Goal: Task Accomplishment & Management: Use online tool/utility

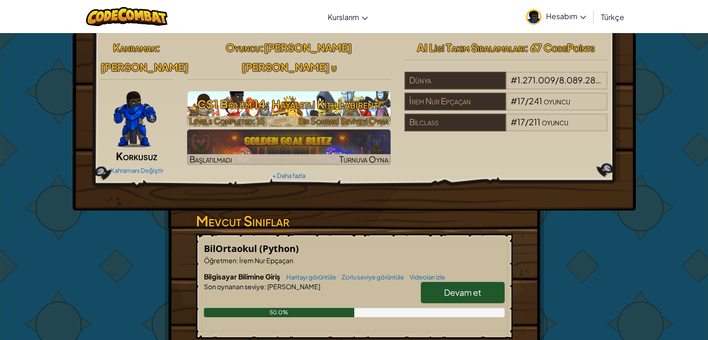
click at [309, 94] on h3 "CS1 Bölüm 14: Hayaletli Kith Labirenti" at bounding box center [288, 104] width 203 height 21
select select "tr"
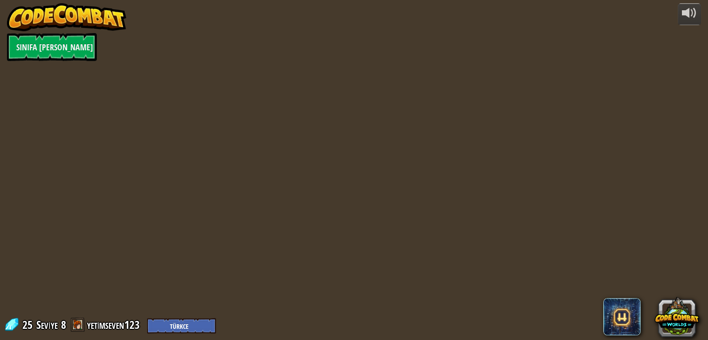
select select "tr"
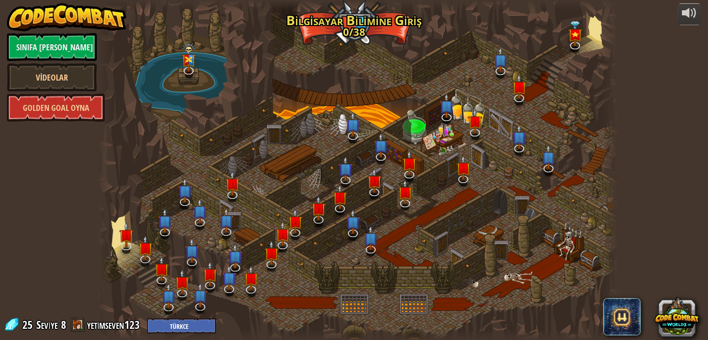
select select "tr"
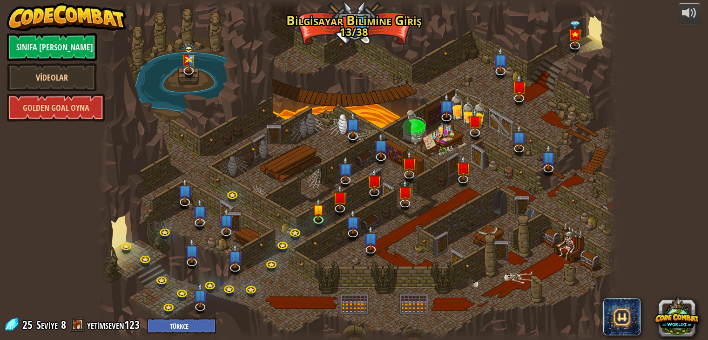
select select "tr"
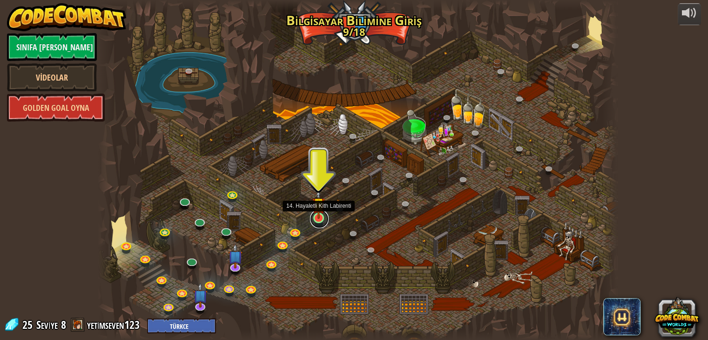
click at [318, 224] on link at bounding box center [319, 219] width 19 height 19
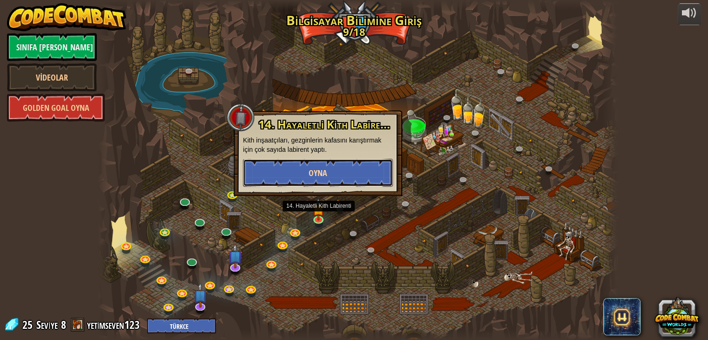
click at [352, 181] on button "Oyna" at bounding box center [318, 173] width 150 height 28
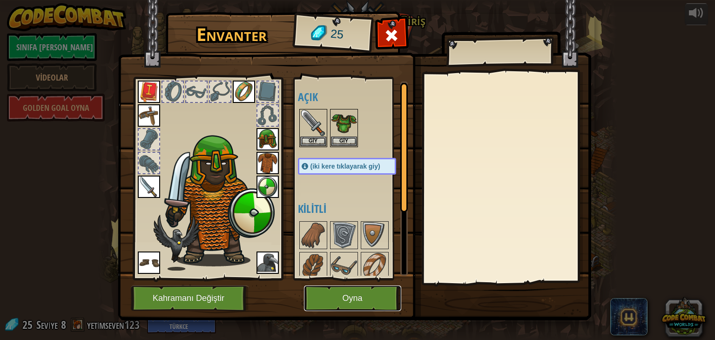
click at [352, 297] on button "Oyna" at bounding box center [352, 298] width 97 height 26
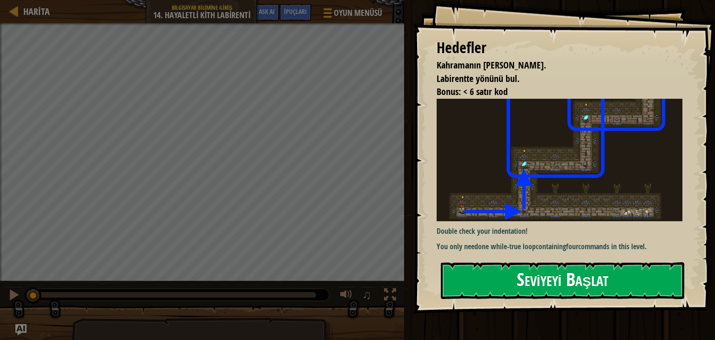
click at [603, 230] on p "Double check your indentation!" at bounding box center [563, 231] width 253 height 11
click at [574, 257] on div "[PERSON_NAME] hayatta kalmalı. [GEOGRAPHIC_DATA] yönünü bul. Bonus: < 6 satır k…" at bounding box center [564, 156] width 302 height 313
click at [568, 288] on button "Seviyeyi Başlat" at bounding box center [563, 280] width 244 height 37
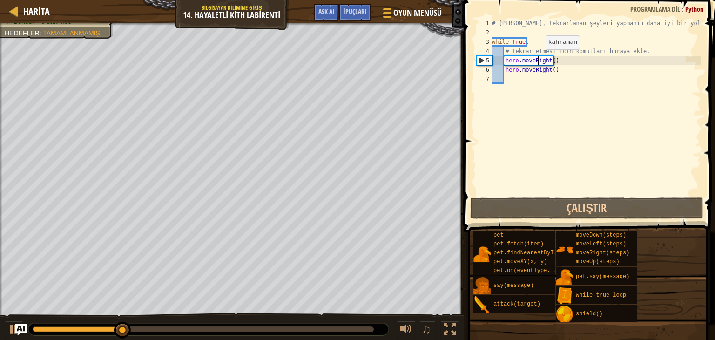
drag, startPoint x: 537, startPoint y: 58, endPoint x: 546, endPoint y: 71, distance: 15.8
click at [540, 62] on div "# [PERSON_NAME], tekrarlanan şeyleri yapmanın daha iyi bir yoludur. while True …" at bounding box center [595, 117] width 211 height 196
type textarea "hero.moveRight()"
drag, startPoint x: 546, startPoint y: 71, endPoint x: 545, endPoint y: 87, distance: 15.9
click at [546, 72] on div "# [PERSON_NAME], tekrarlanan şeyleri yapmanın daha iyi bir yoludur. while True …" at bounding box center [595, 117] width 211 height 196
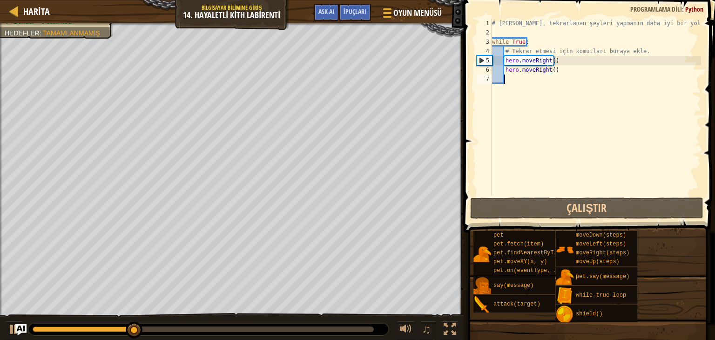
click at [568, 75] on div "# [PERSON_NAME], tekrarlanan şeyleri yapmanın daha iyi bir yoludur. while True …" at bounding box center [595, 117] width 211 height 196
click at [551, 75] on div "# [PERSON_NAME], tekrarlanan şeyleri yapmanın daha iyi bir yoludur. while True …" at bounding box center [595, 117] width 211 height 196
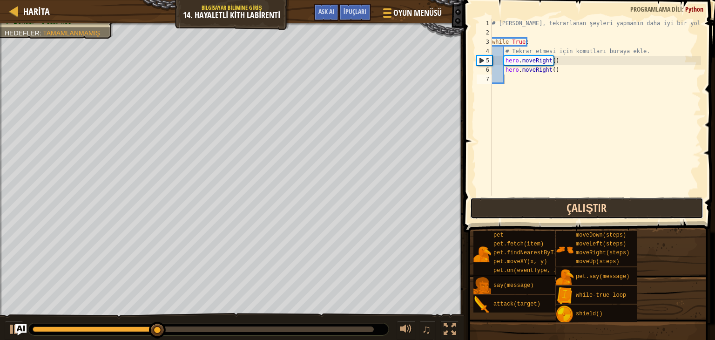
click at [554, 212] on button "Çalıştır" at bounding box center [586, 207] width 233 height 21
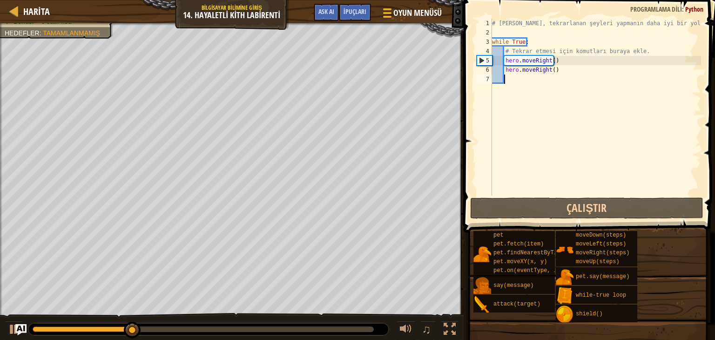
click at [561, 75] on div "# [PERSON_NAME], tekrarlanan şeyleri yapmanın daha iyi bir yoludur. while True …" at bounding box center [595, 117] width 211 height 196
click at [535, 70] on div "# [PERSON_NAME], tekrarlanan şeyleri yapmanın daha iyi bir yoludur. while True …" at bounding box center [595, 117] width 211 height 196
click at [555, 69] on div "# [PERSON_NAME], tekrarlanan şeyleri yapmanın daha iyi bir yoludur. while True …" at bounding box center [595, 117] width 211 height 196
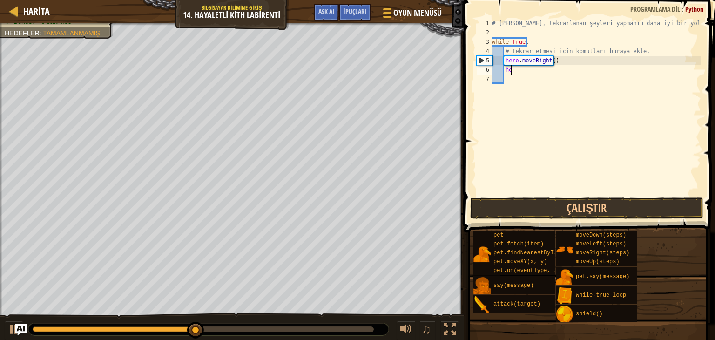
type textarea "h"
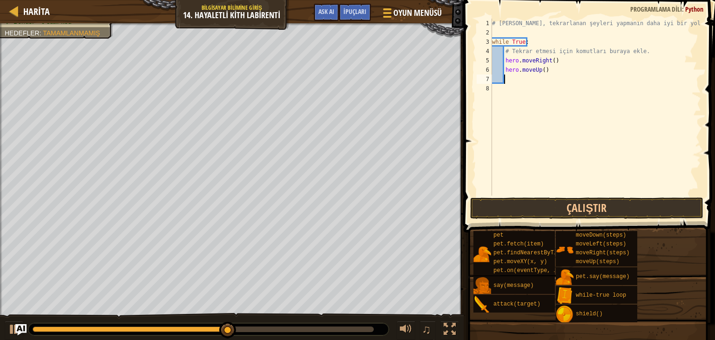
scroll to position [4, 0]
click at [607, 203] on button "Çalıştır" at bounding box center [586, 207] width 233 height 21
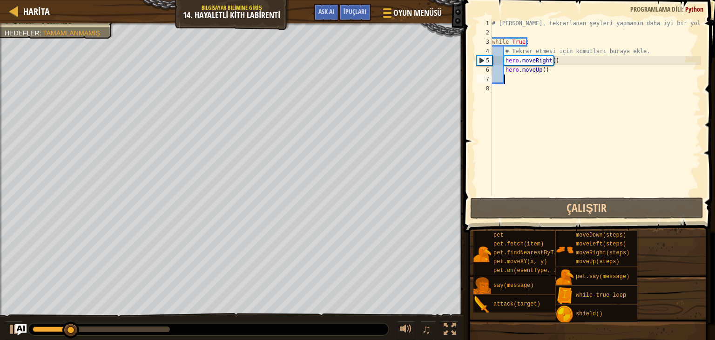
click at [553, 72] on div "# [PERSON_NAME], tekrarlanan şeyleri yapmanın daha iyi bir yoludur. while True …" at bounding box center [595, 117] width 211 height 196
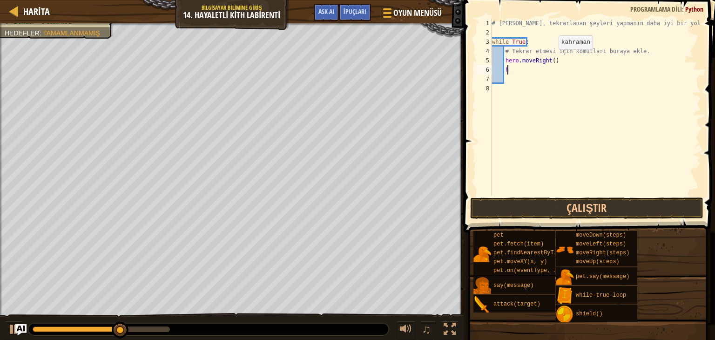
click at [551, 58] on div "# [PERSON_NAME], tekrarlanan şeyleri yapmanın daha iyi bir yoludur. while True …" at bounding box center [595, 117] width 211 height 196
click at [499, 65] on div "# [PERSON_NAME], tekrarlanan şeyleri yapmanın daha iyi bir yoludur. while True …" at bounding box center [595, 117] width 211 height 196
click at [516, 69] on div "# [PERSON_NAME], tekrarlanan şeyleri yapmanın daha iyi bir yoludur. while True …" at bounding box center [595, 117] width 211 height 196
type textarea "h"
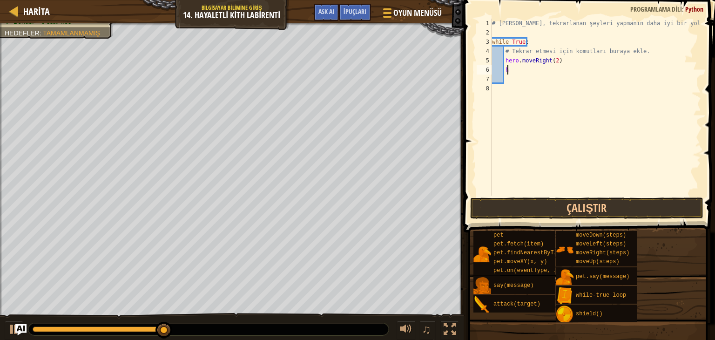
scroll to position [4, 0]
type textarea "h"
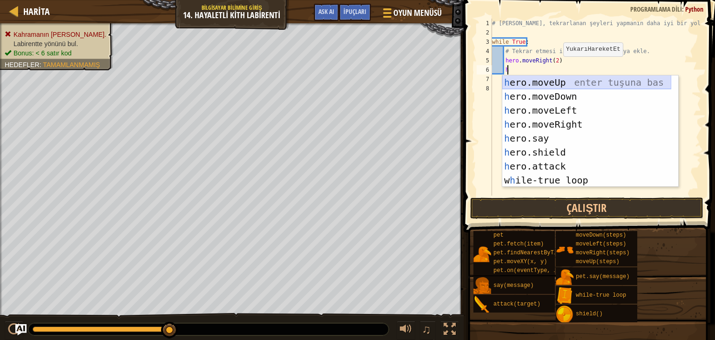
click at [564, 76] on div "h ero.moveUp enter tuşuna bas h ero.moveDown enter tuşuna bas h ero.moveLeft en…" at bounding box center [586, 145] width 169 height 140
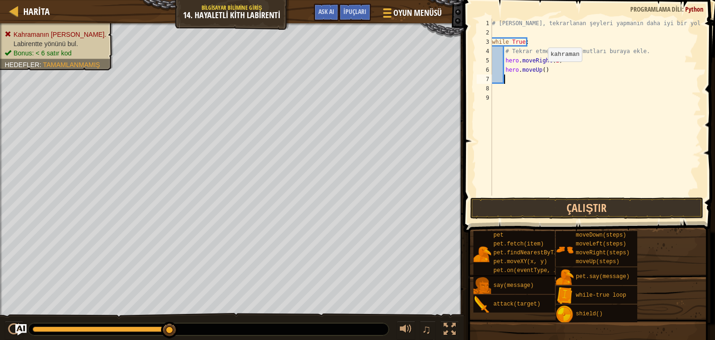
click at [541, 69] on div "# [PERSON_NAME], tekrarlanan şeyleri yapmanın daha iyi bir yoludur. while True …" at bounding box center [595, 117] width 211 height 196
type textarea "hero.moveUp(2)"
click at [528, 78] on div "# [PERSON_NAME], tekrarlanan şeyleri yapmanın daha iyi bir yoludur. while True …" at bounding box center [595, 117] width 211 height 196
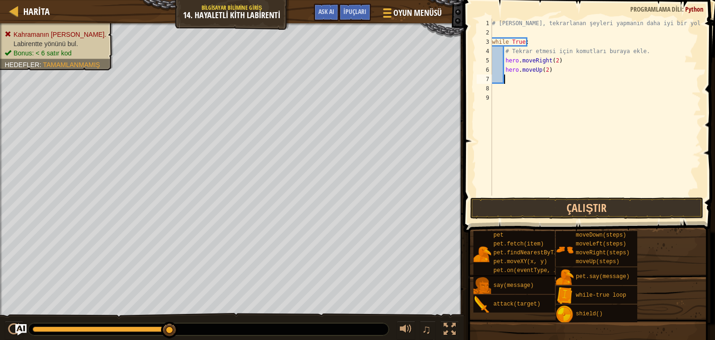
type textarea "h"
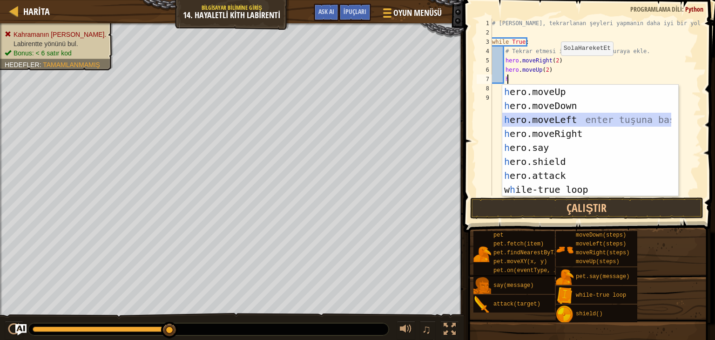
click at [577, 125] on div "h ero.moveUp enter tuşuna bas h ero.moveDown enter tuşuna bas h ero.moveLeft en…" at bounding box center [586, 155] width 169 height 140
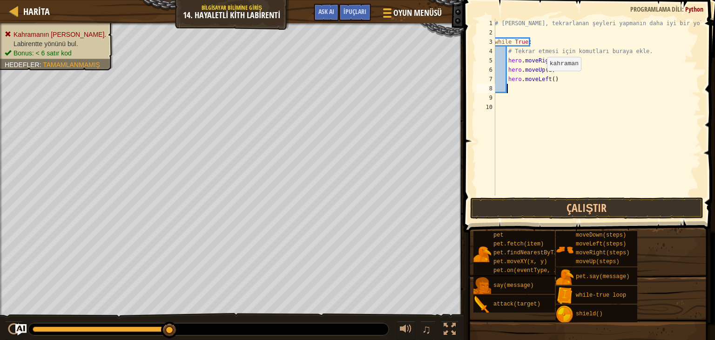
click at [542, 80] on div "# [PERSON_NAME], tekrarlanan şeyleri yapmanın daha iyi bir yoludur. while True …" at bounding box center [597, 117] width 208 height 196
click at [562, 81] on div "# [PERSON_NAME], tekrarlanan şeyleri yapmanın daha iyi bir yoludur. while True …" at bounding box center [597, 117] width 208 height 196
type textarea "h"
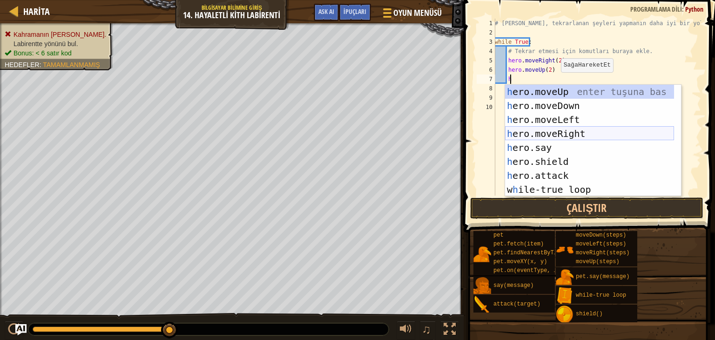
click at [596, 136] on div "h ero.moveUp enter tuşuna bas h ero.moveDown enter tuşuna bas h ero.moveLeft en…" at bounding box center [589, 155] width 169 height 140
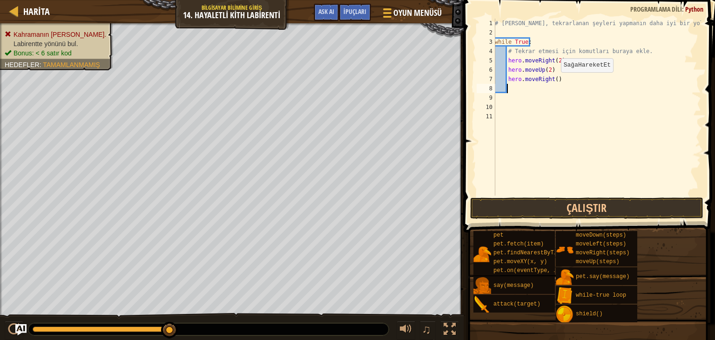
scroll to position [4, 0]
click at [553, 75] on div "# [PERSON_NAME], tekrarlanan şeyleri yapmanın daha iyi bir yoludur. while True …" at bounding box center [597, 117] width 208 height 196
type textarea "hero.moveRight(2)"
click at [585, 81] on div "# [PERSON_NAME], tekrarlanan şeyleri yapmanın daha iyi bir yoludur. while True …" at bounding box center [597, 117] width 208 height 196
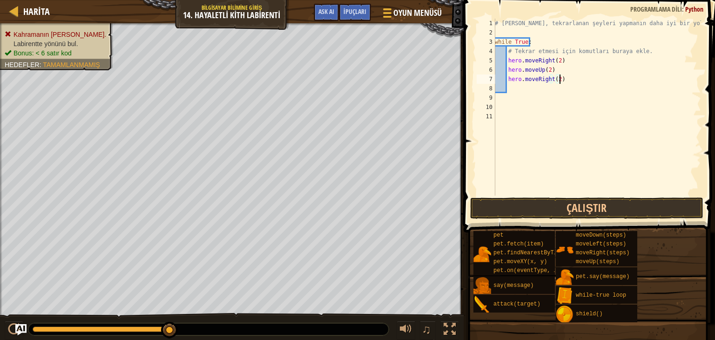
scroll to position [4, 0]
type textarea "h"
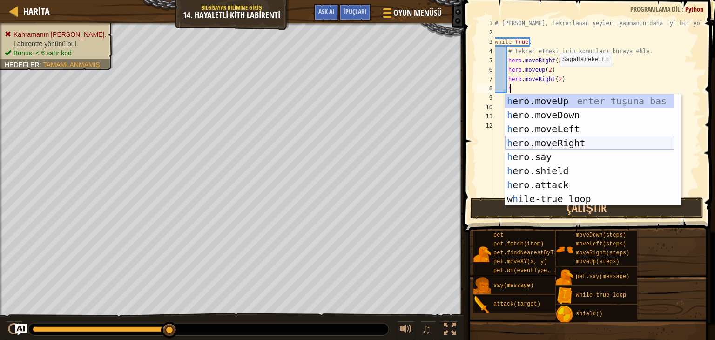
scroll to position [4, 0]
click at [580, 104] on div "h ero.moveUp enter tuşuna bas h ero.moveDown enter tuşuna bas h ero.moveLeft en…" at bounding box center [589, 164] width 169 height 140
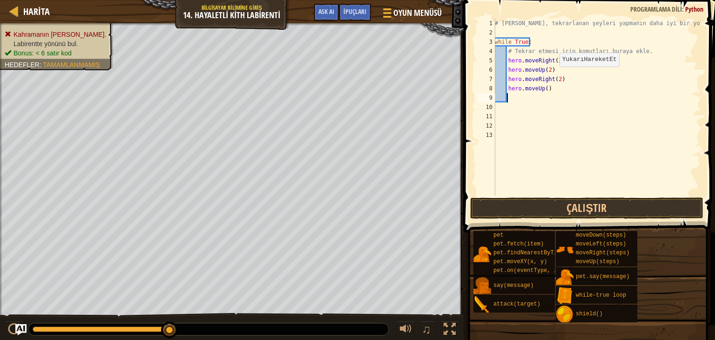
scroll to position [4, 0]
click at [540, 86] on div "# [PERSON_NAME], tekrarlanan şeyleri yapmanın daha iyi bir yoludur. while True …" at bounding box center [597, 117] width 208 height 196
click at [545, 86] on div "# [PERSON_NAME], tekrarlanan şeyleri yapmanın daha iyi bir yoludur. while True …" at bounding box center [597, 117] width 208 height 196
type textarea "hero.moveUp(2)"
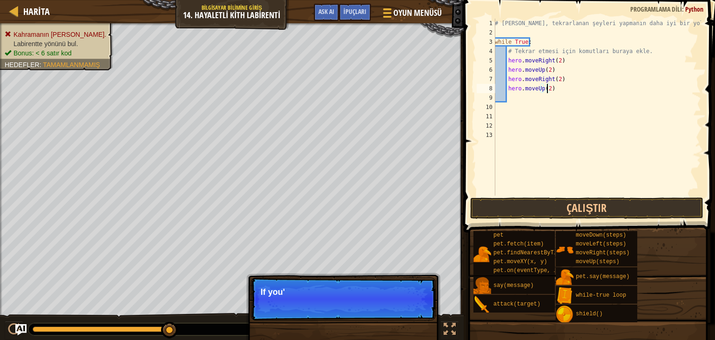
drag, startPoint x: 501, startPoint y: 102, endPoint x: 515, endPoint y: 102, distance: 13.0
click at [503, 102] on div "# [PERSON_NAME], tekrarlanan şeyleri yapmanın daha iyi bir yoludur. while True …" at bounding box center [597, 117] width 208 height 196
click at [524, 102] on div "# [PERSON_NAME], tekrarlanan şeyleri yapmanın daha iyi bir yoludur. while True …" at bounding box center [597, 117] width 208 height 196
type textarea "h"
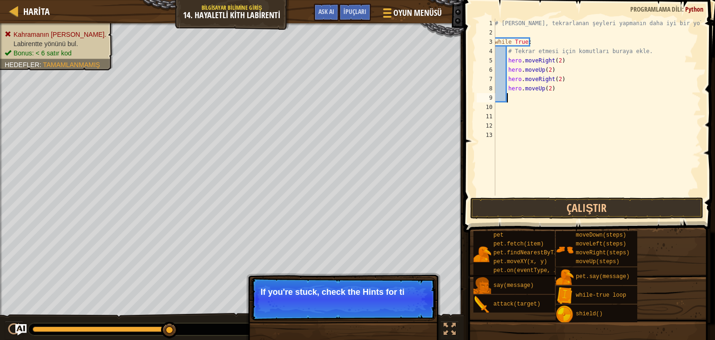
scroll to position [4, 0]
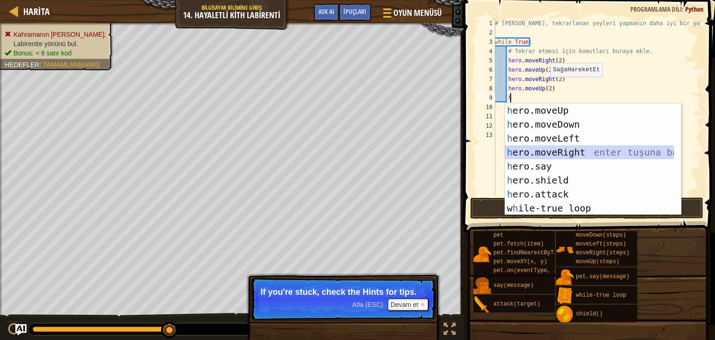
click at [575, 154] on div "h ero.moveUp enter tuşuna bas h ero.moveDown enter tuşuna bas h ero.moveLeft en…" at bounding box center [589, 173] width 169 height 140
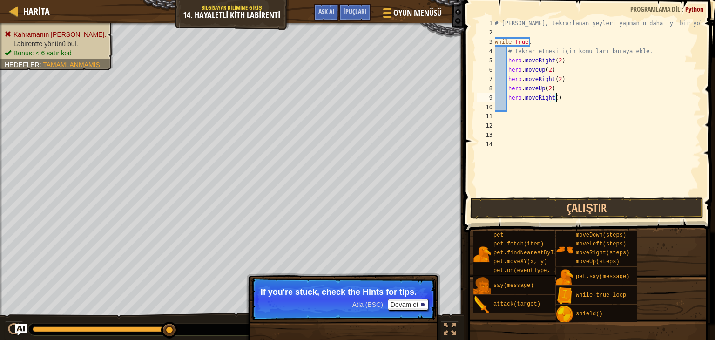
click at [555, 97] on div "# [PERSON_NAME], tekrarlanan şeyleri yapmanın daha iyi bir yoludur. while True …" at bounding box center [597, 117] width 208 height 196
click at [551, 95] on div "# [PERSON_NAME], tekrarlanan şeyleri yapmanın daha iyi bir yoludur. while True …" at bounding box center [597, 117] width 208 height 196
click at [552, 93] on div "# [PERSON_NAME], tekrarlanan şeyleri yapmanın daha iyi bir yoludur. while True …" at bounding box center [597, 117] width 208 height 196
type textarea "hero.moveRight(2)"
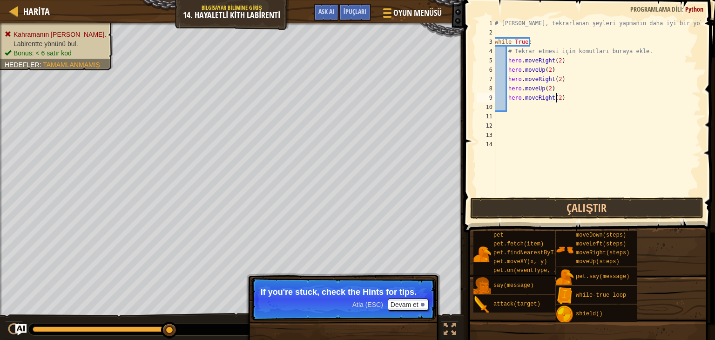
click at [522, 112] on div "# [PERSON_NAME], tekrarlanan şeyleri yapmanın daha iyi bir yoludur. while True …" at bounding box center [597, 117] width 208 height 196
click at [523, 106] on div "# [PERSON_NAME], tekrarlanan şeyleri yapmanın daha iyi bir yoludur. while True …" at bounding box center [597, 117] width 208 height 196
type textarea "f"
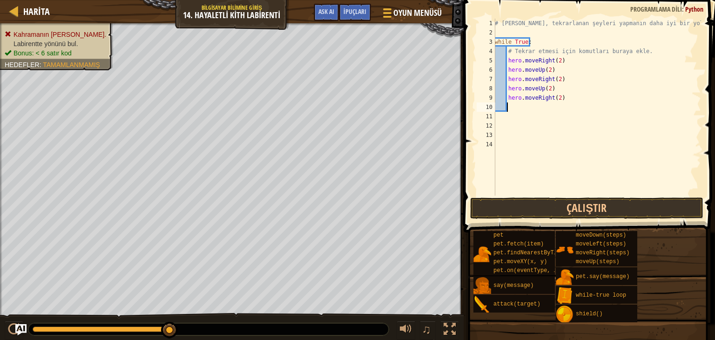
type textarea "h"
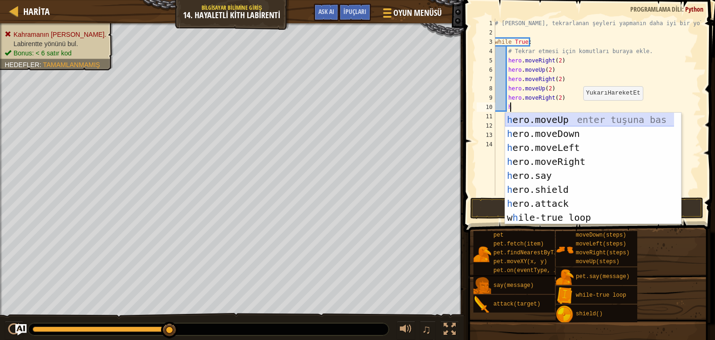
click at [581, 120] on div "h ero.moveUp enter tuşuna bas h ero.moveDown enter tuşuna bas h ero.moveLeft en…" at bounding box center [593, 183] width 176 height 140
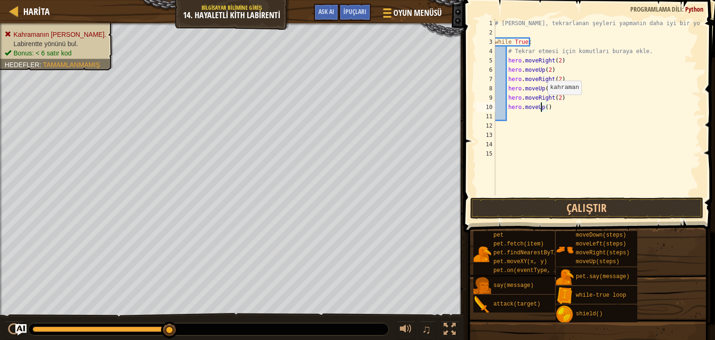
click at [542, 104] on div "# [PERSON_NAME], tekrarlanan şeyleri yapmanın daha iyi bir yoludur. while True …" at bounding box center [597, 117] width 208 height 196
click at [543, 105] on div "# [PERSON_NAME], tekrarlanan şeyleri yapmanın daha iyi bir yoludur. while True …" at bounding box center [597, 117] width 208 height 196
click at [608, 207] on button "Çalıştır" at bounding box center [586, 207] width 233 height 21
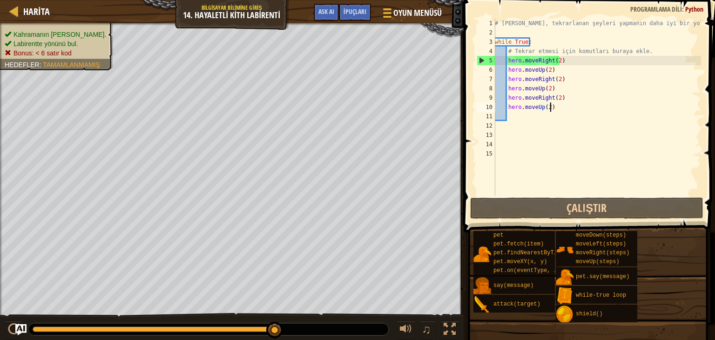
click at [562, 109] on div "# [PERSON_NAME], tekrarlanan şeyleri yapmanın daha iyi bir yoludur. while True …" at bounding box center [597, 117] width 208 height 196
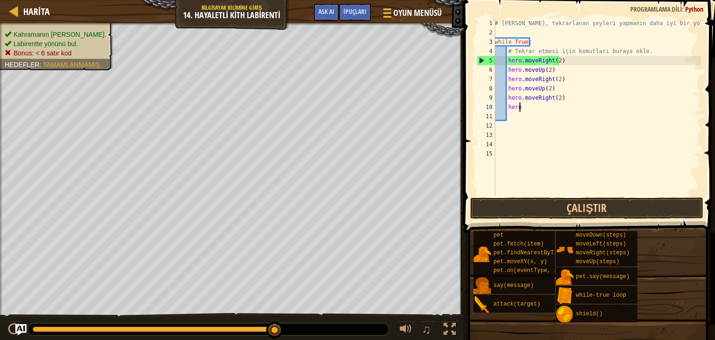
scroll to position [4, 0]
type textarea "h"
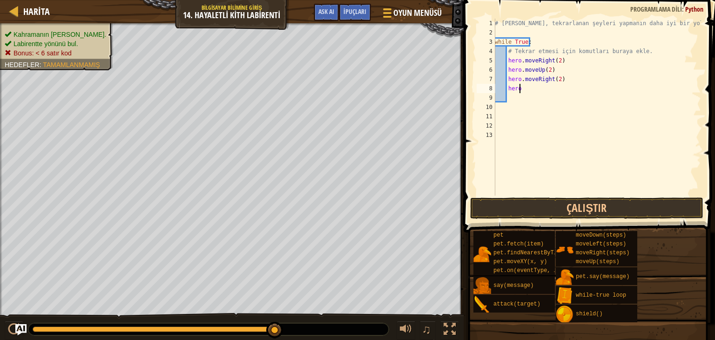
type textarea "h"
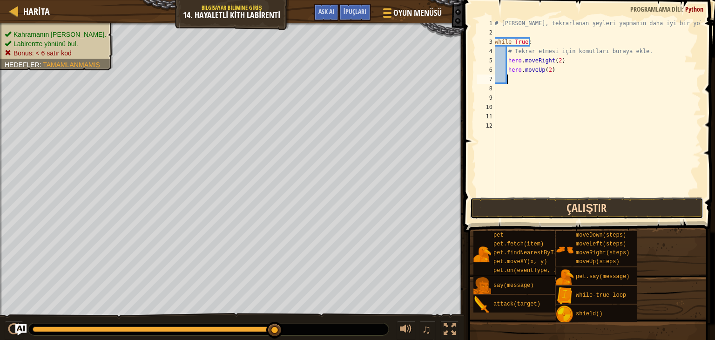
click at [615, 207] on button "Çalıştır" at bounding box center [586, 207] width 233 height 21
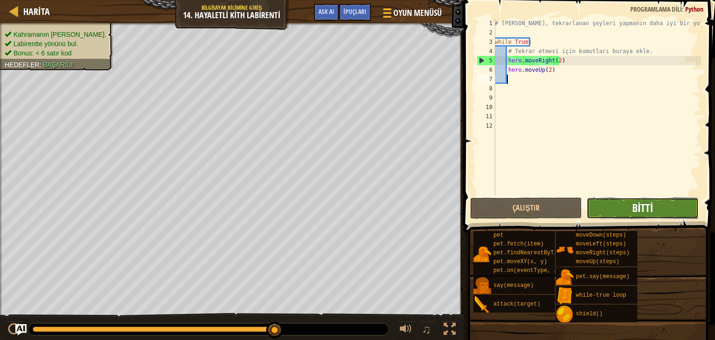
click at [644, 205] on span "Bitti" at bounding box center [642, 207] width 21 height 15
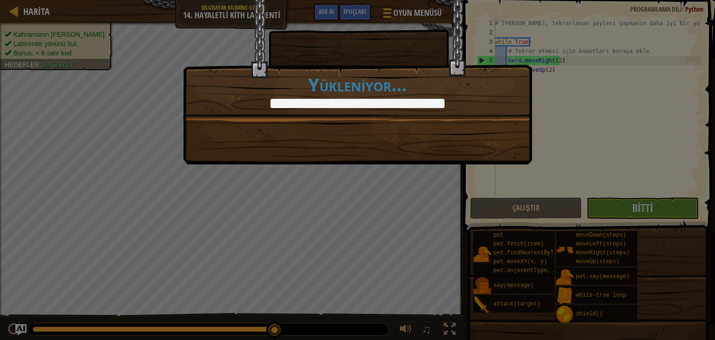
click at [393, 144] on div "6'dan az kod ifadesinde yapılır. +0 +0 Temiz kod: kod hatası veya uyarı yok. +0…" at bounding box center [357, 82] width 349 height 164
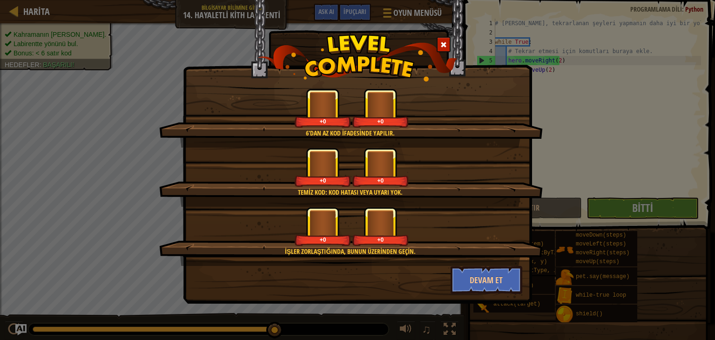
click at [393, 144] on div "6'dan az kod ifadesinde yapılır. +0 +0" at bounding box center [351, 117] width 384 height 59
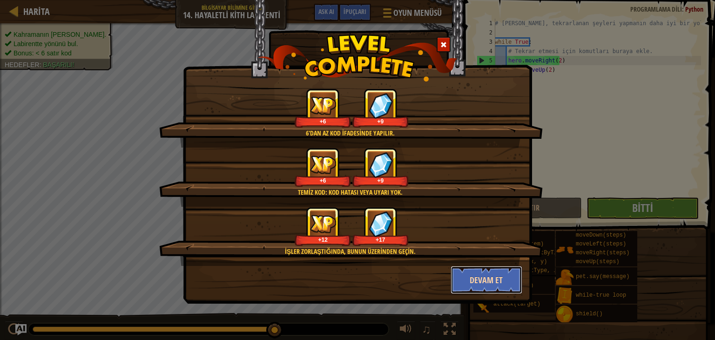
click at [482, 282] on button "Devam et" at bounding box center [487, 280] width 72 height 28
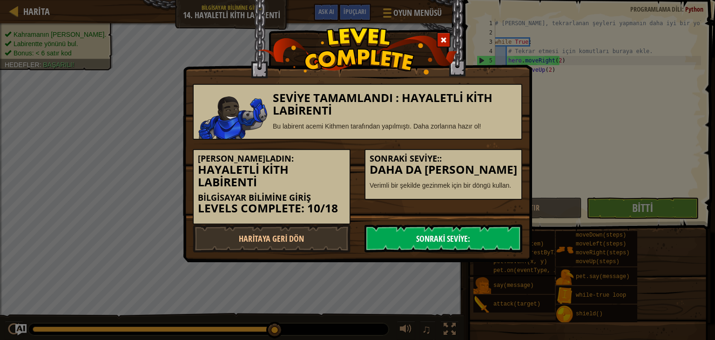
click at [451, 248] on link "Sonraki Seviye:" at bounding box center [444, 238] width 158 height 28
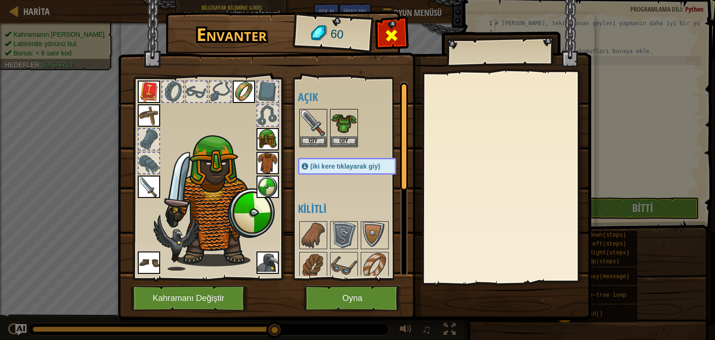
click at [391, 35] on span at bounding box center [391, 35] width 15 height 15
